Goal: Download file/media

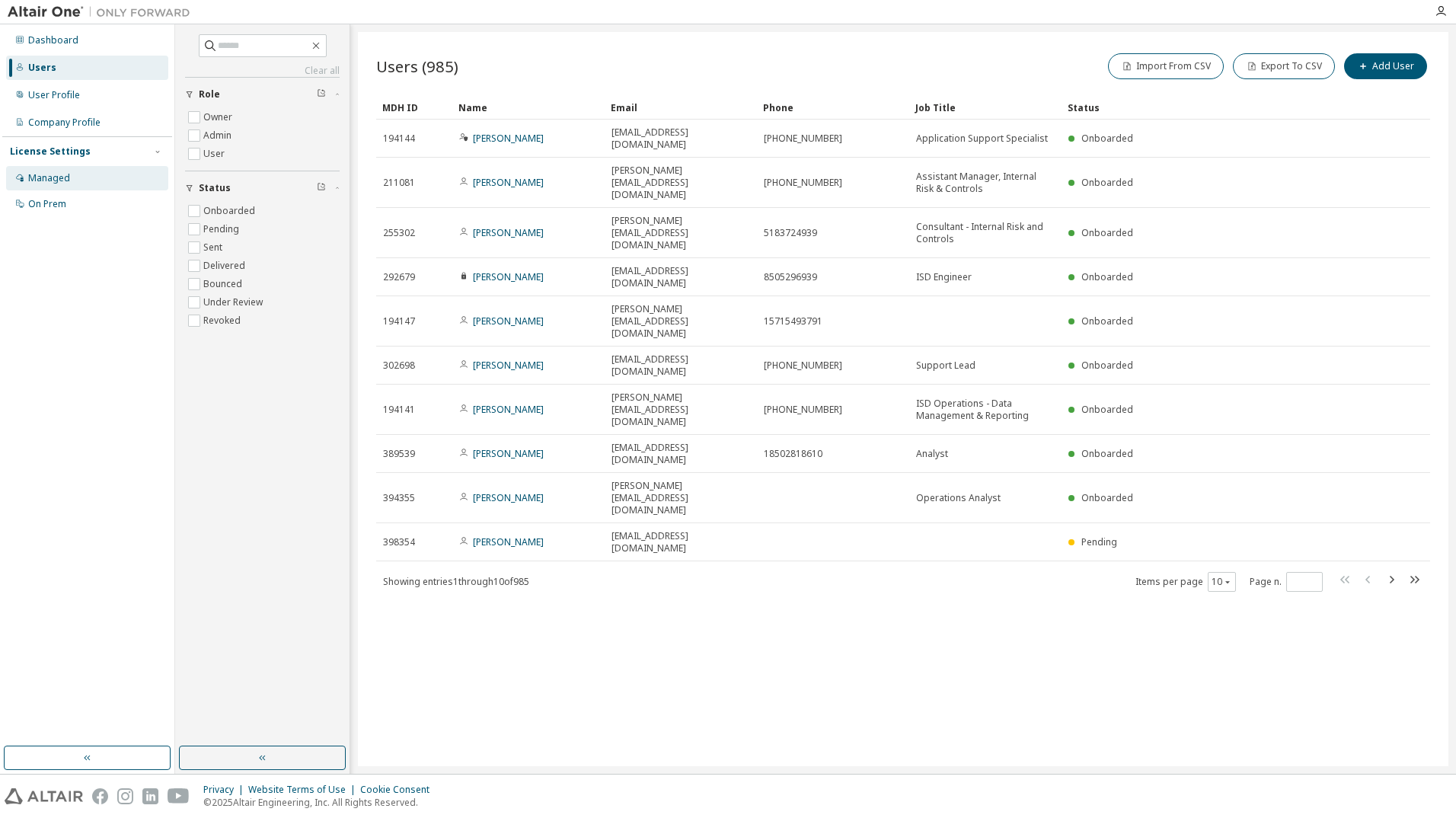
click at [50, 174] on div "Managed" at bounding box center [50, 178] width 42 height 12
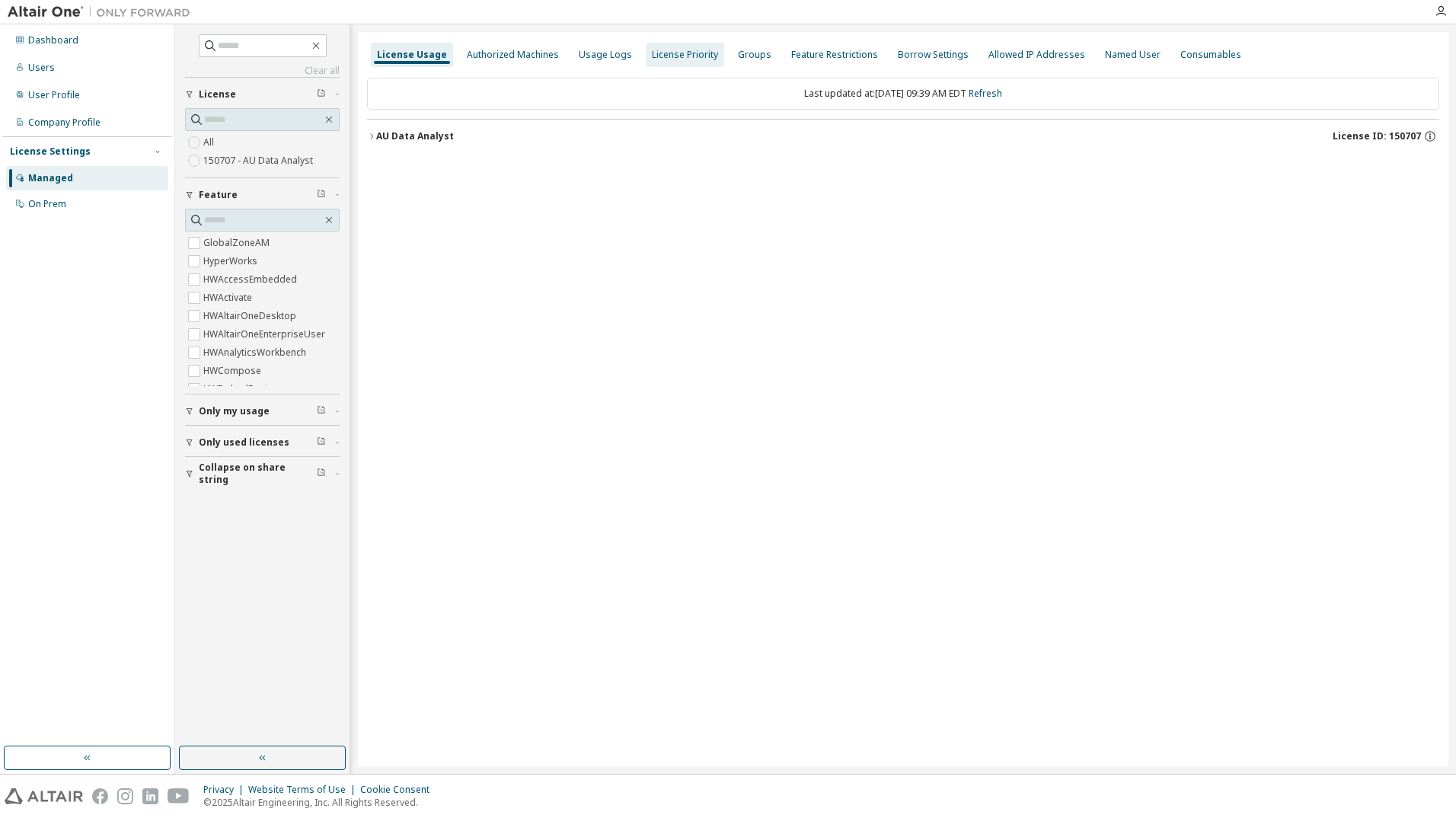
click at [532, 46] on div "Authorized Machines" at bounding box center [513, 55] width 105 height 25
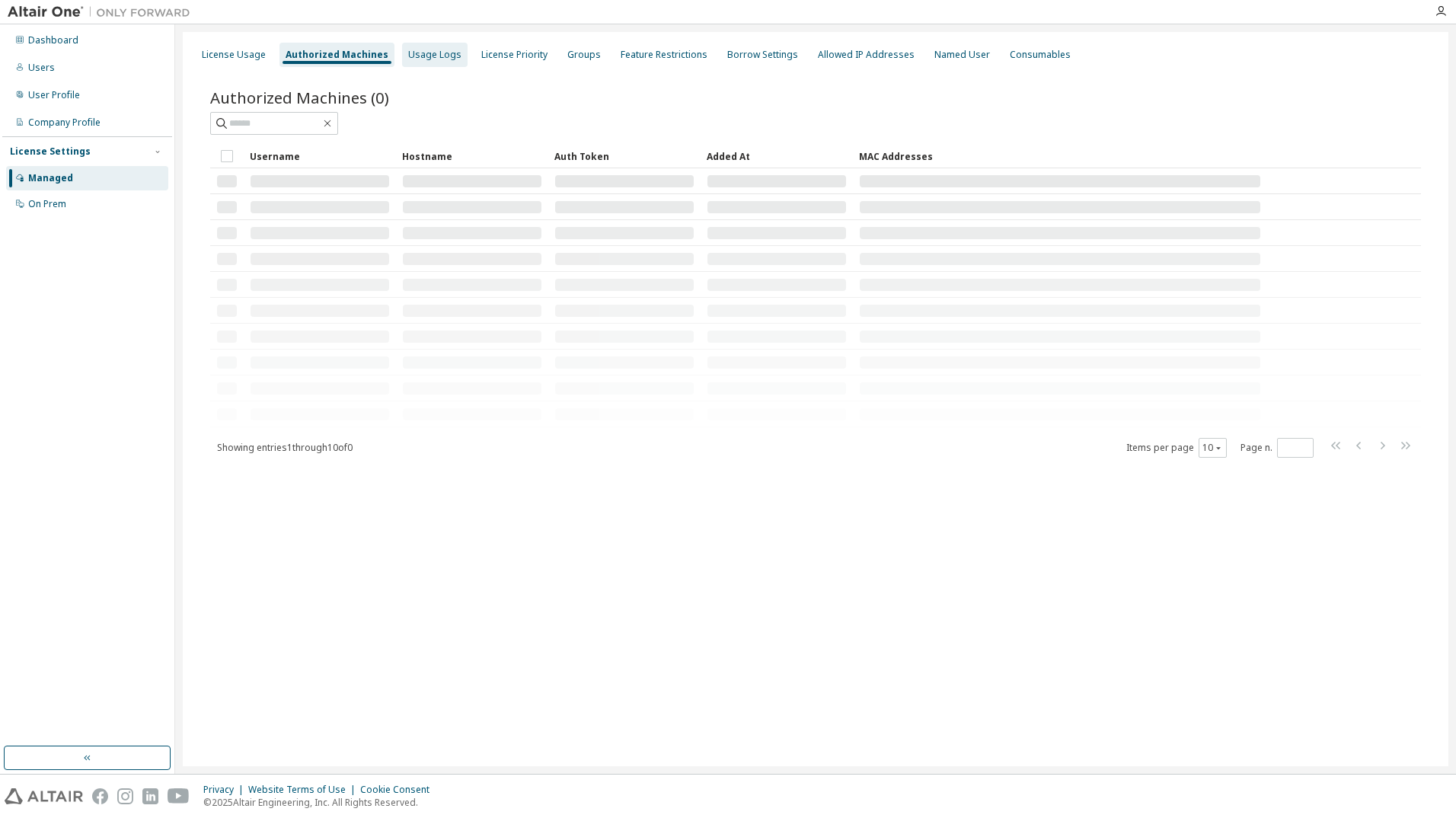
click at [435, 52] on div "Usage Logs" at bounding box center [435, 54] width 53 height 12
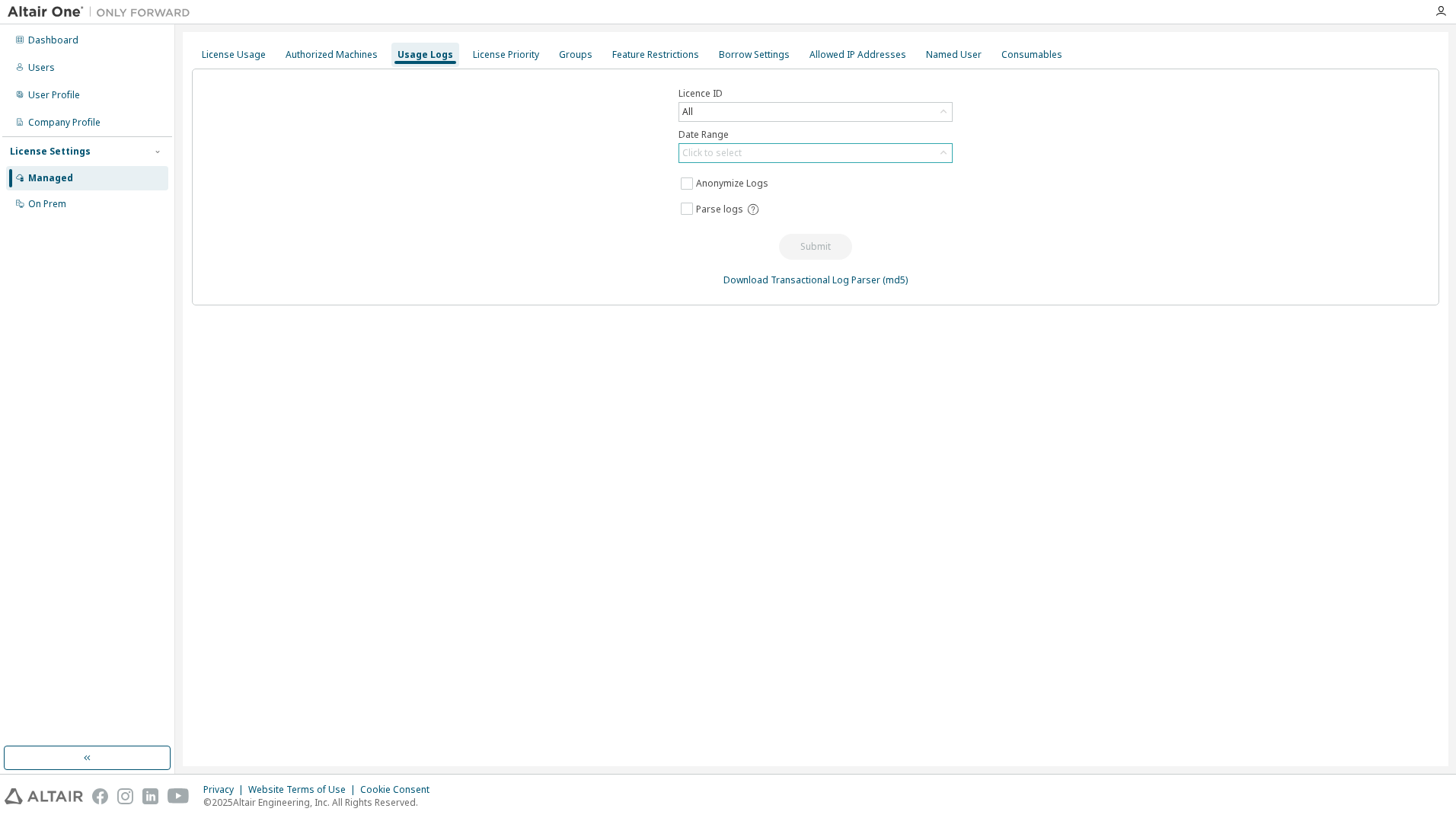
click at [738, 148] on div "Click to select" at bounding box center [711, 152] width 59 height 12
click at [748, 229] on li "Custom Date Range" at bounding box center [814, 235] width 269 height 20
click at [740, 180] on input "**********" at bounding box center [808, 181] width 251 height 15
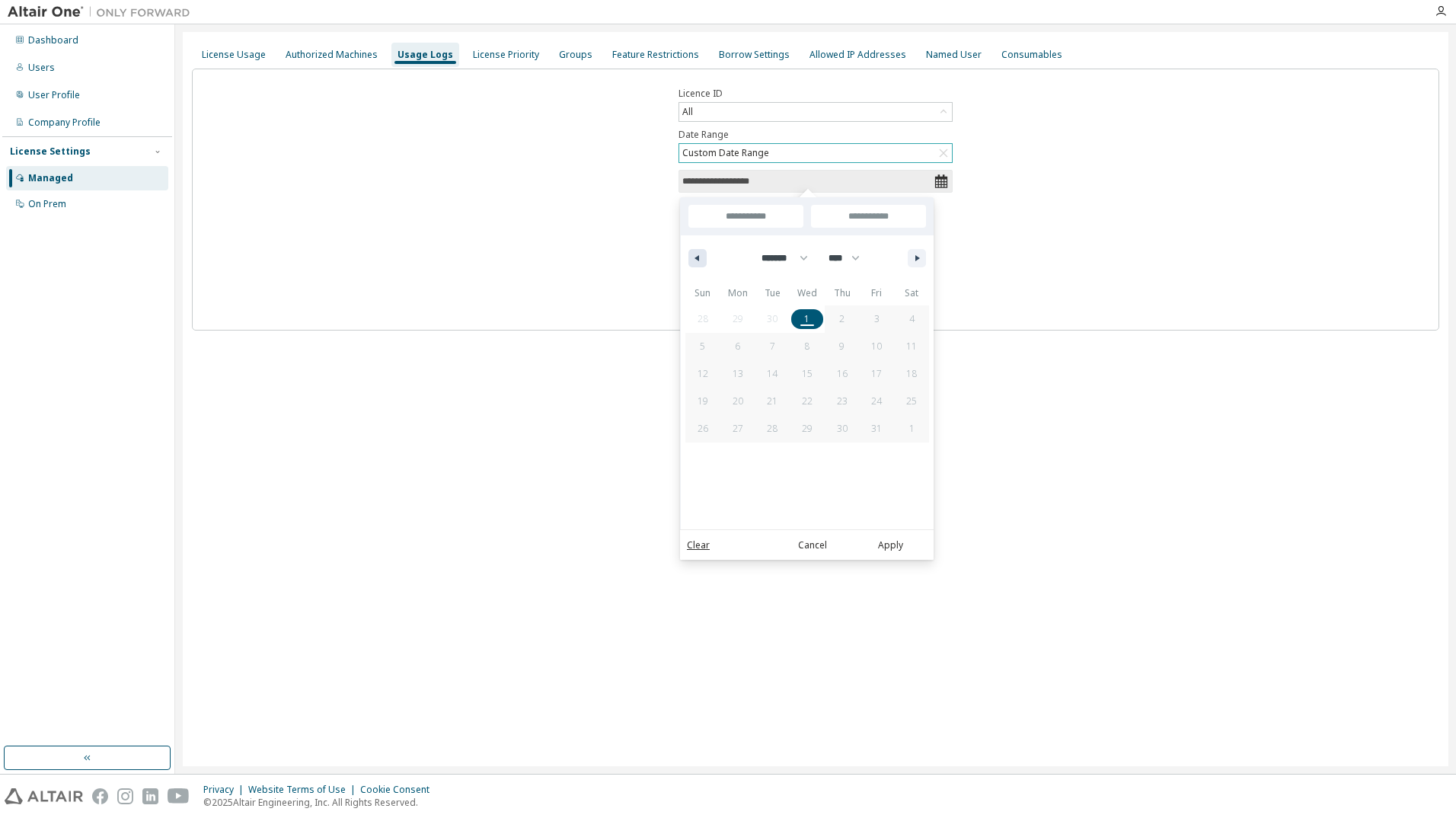
click at [691, 264] on button "button" at bounding box center [697, 257] width 18 height 18
select select "*"
click at [740, 318] on span "1" at bounding box center [737, 319] width 35 height 20
type input "*"
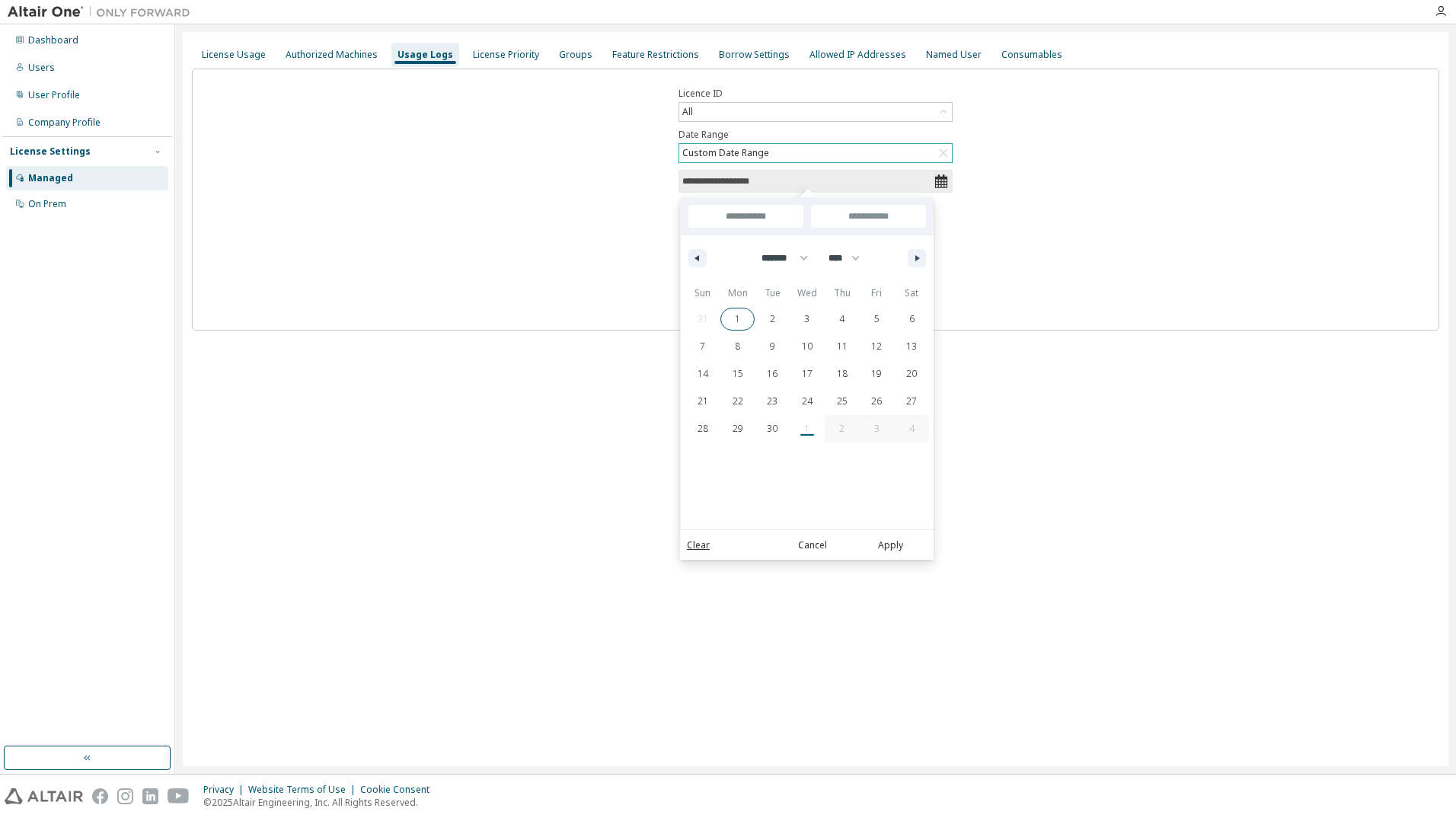
type input "**********"
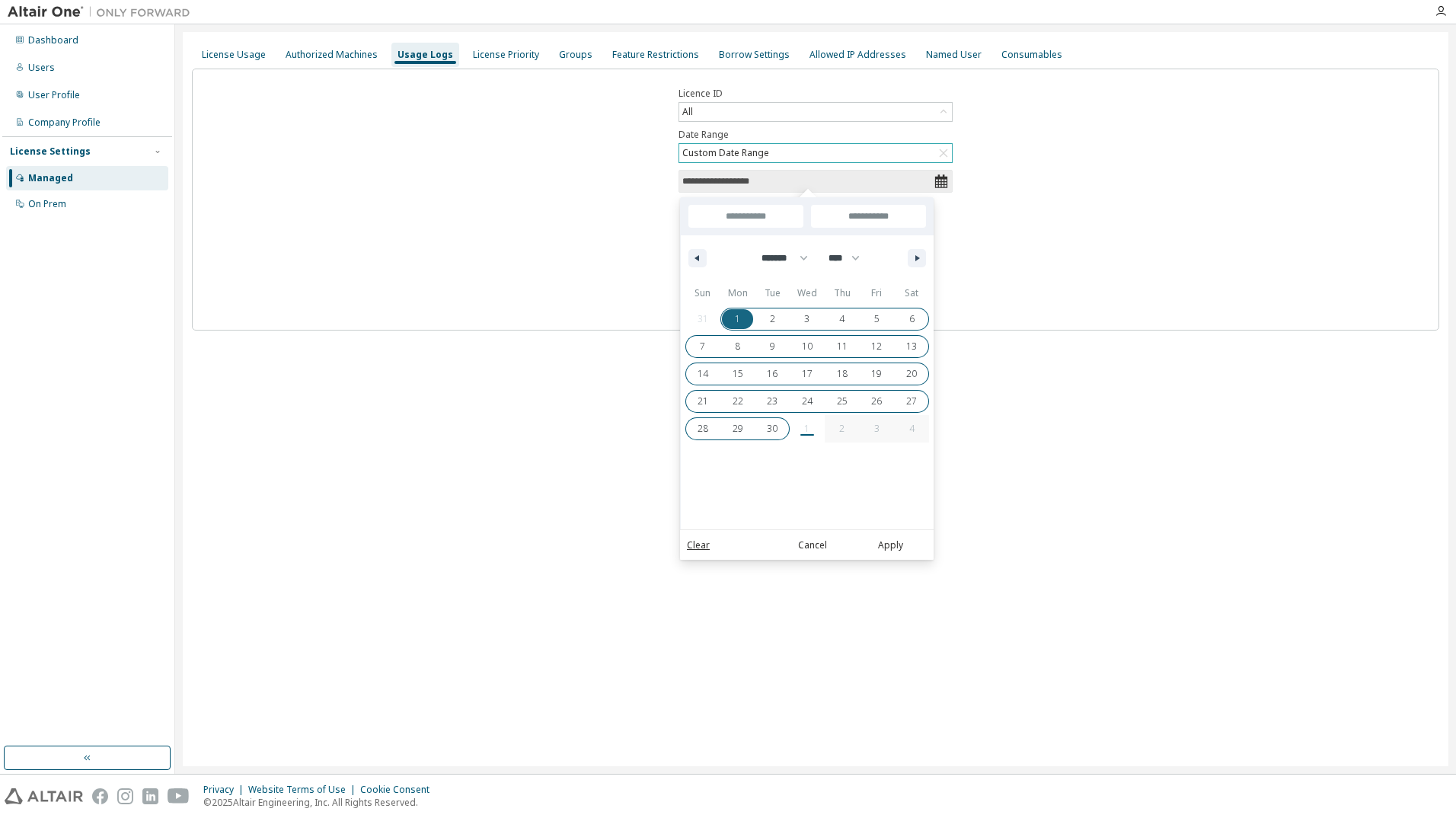
click at [775, 429] on span "30" at bounding box center [771, 429] width 10 height 28
type input "**********"
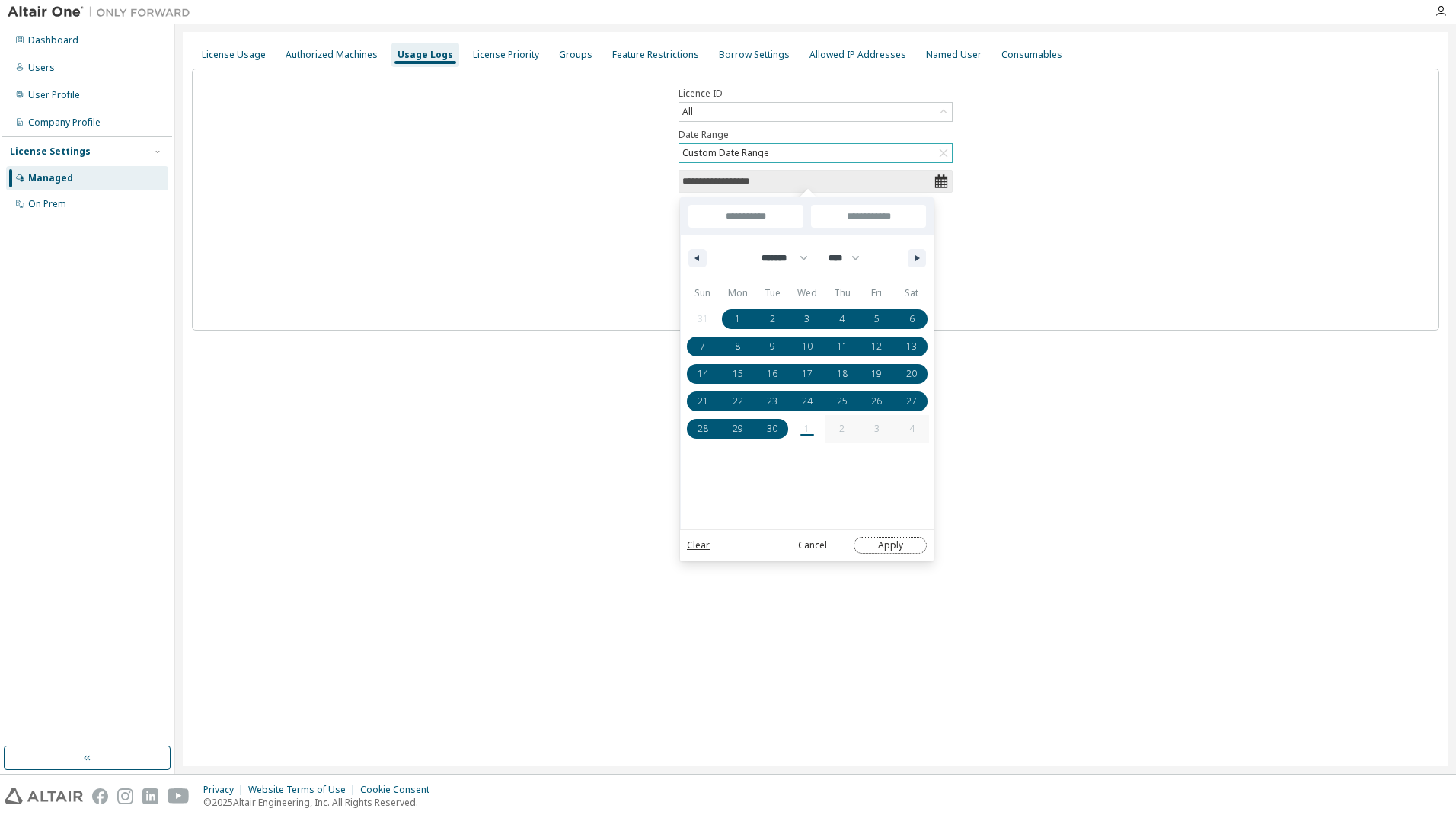
click at [895, 543] on button "Apply" at bounding box center [889, 546] width 73 height 17
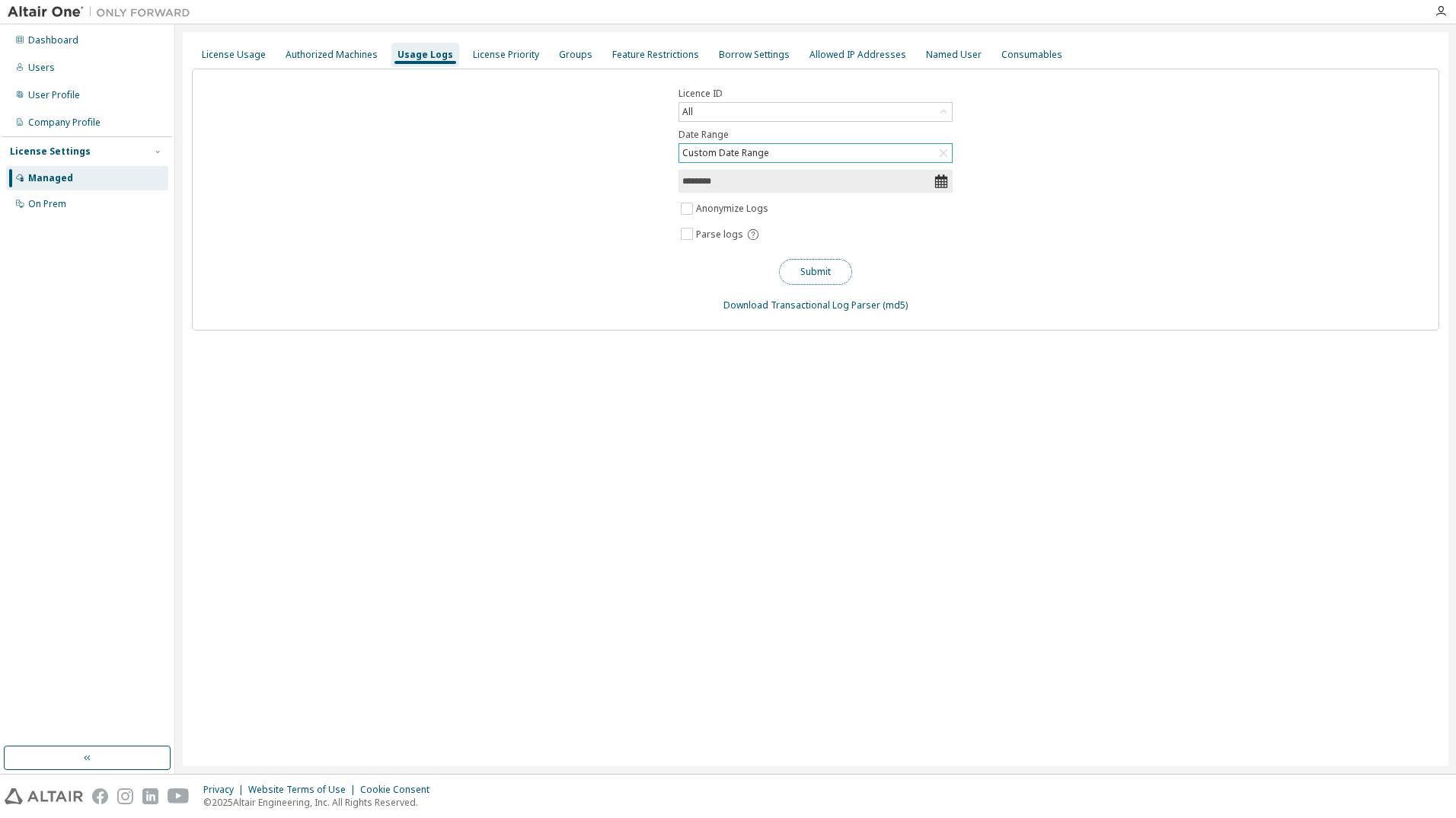
click at [812, 279] on button "Submit" at bounding box center [815, 271] width 73 height 26
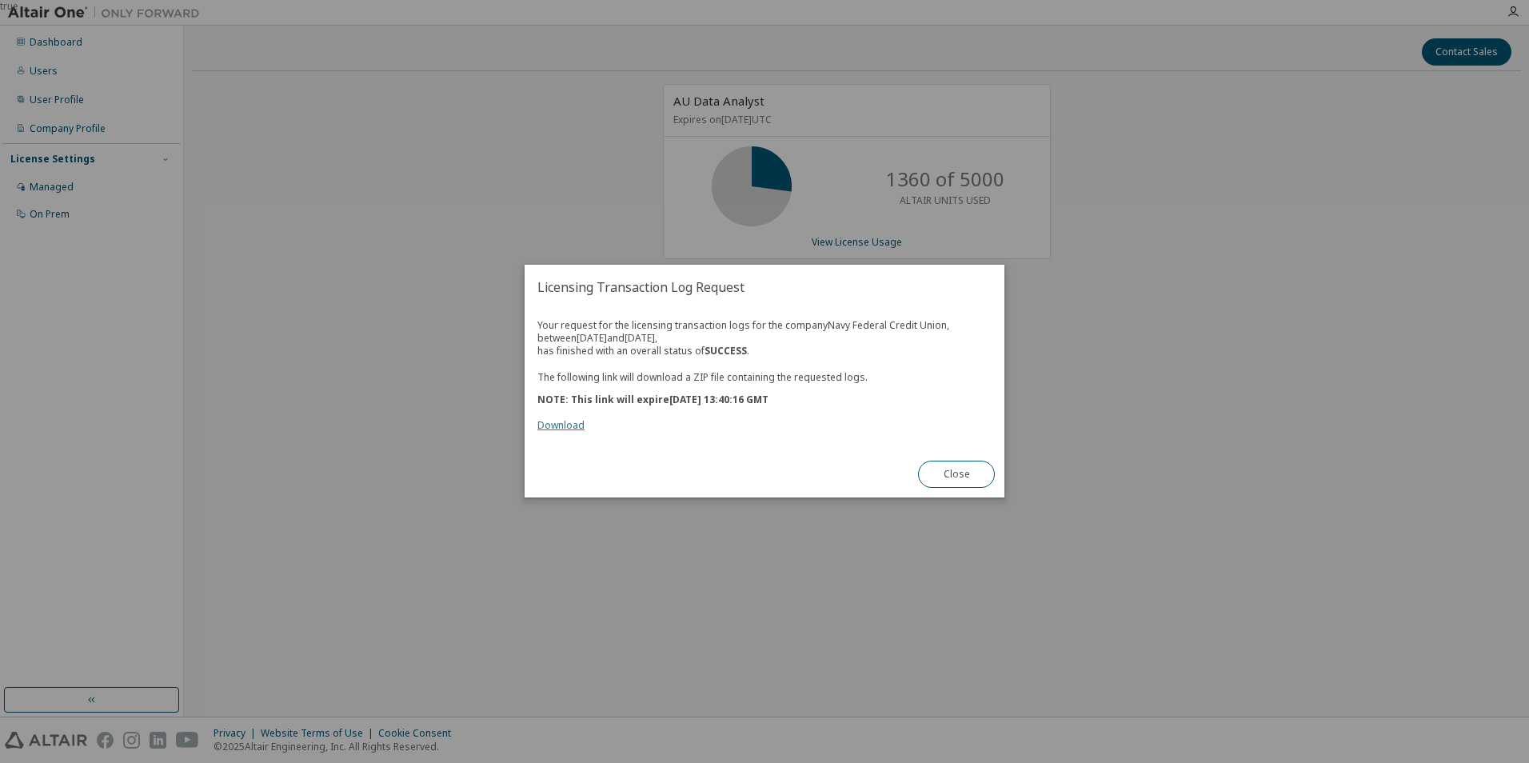
click at [549, 425] on link "Download" at bounding box center [560, 426] width 47 height 14
